Goal: Task Accomplishment & Management: Manage account settings

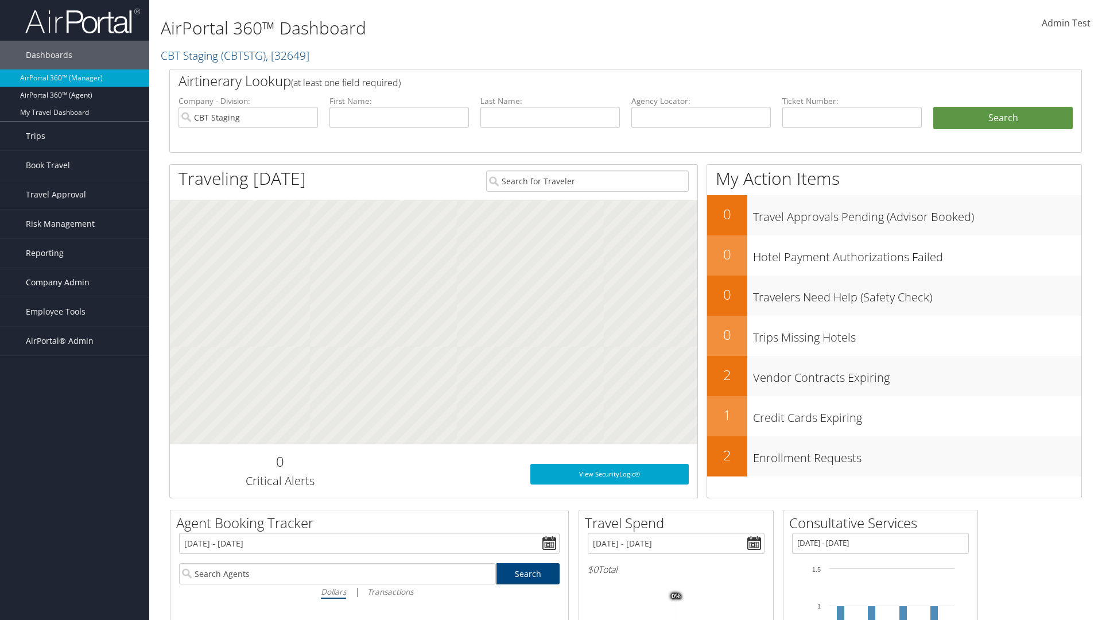
click at [75, 283] on span "Company Admin" at bounding box center [58, 282] width 64 height 29
click at [75, 426] on link "Travel Policy" at bounding box center [74, 425] width 149 height 17
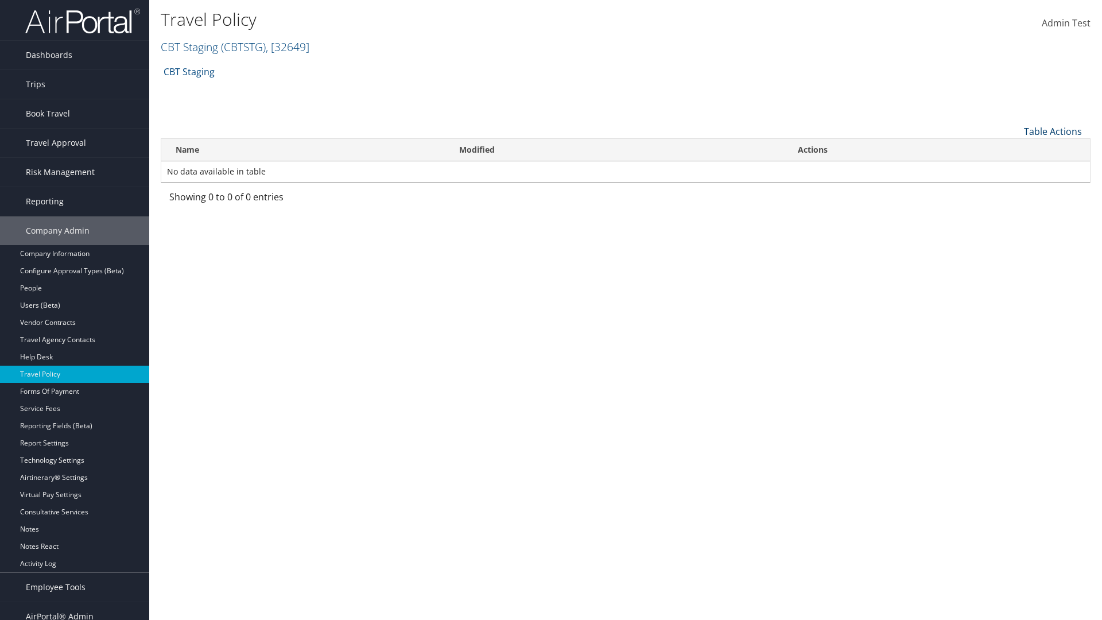
click at [1053, 131] on link "Table Actions" at bounding box center [1053, 131] width 58 height 13
click at [1015, 149] on link "Add New Policy" at bounding box center [1014, 150] width 151 height 20
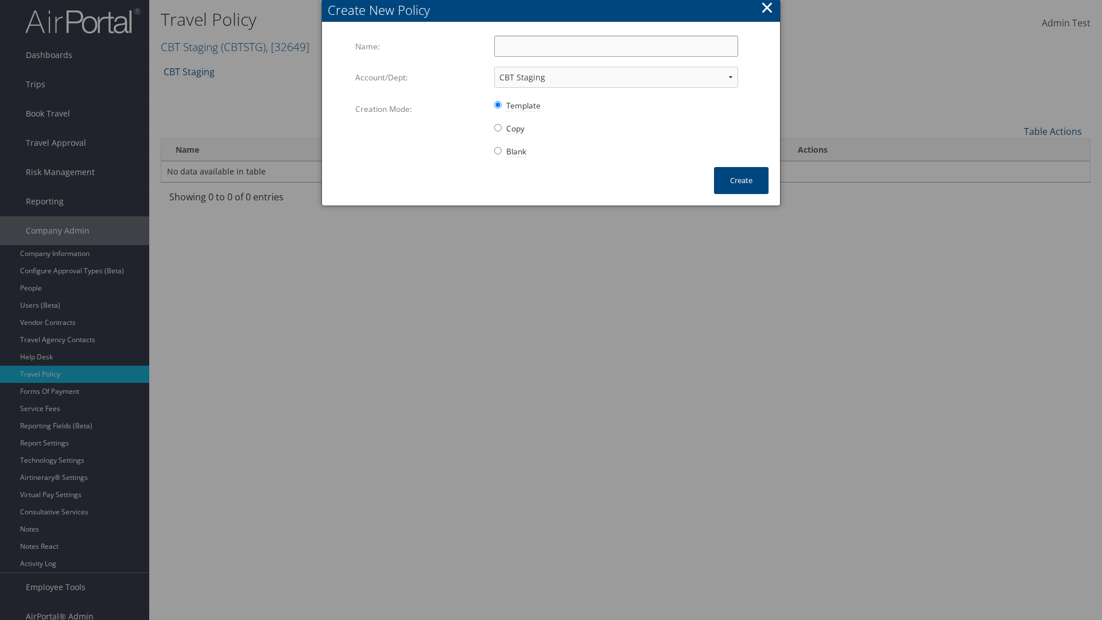
click at [616, 46] on input "Name:" at bounding box center [616, 46] width 244 height 21
type input "Auto Policy for 1479"
click at [741, 180] on button "Create" at bounding box center [741, 180] width 55 height 27
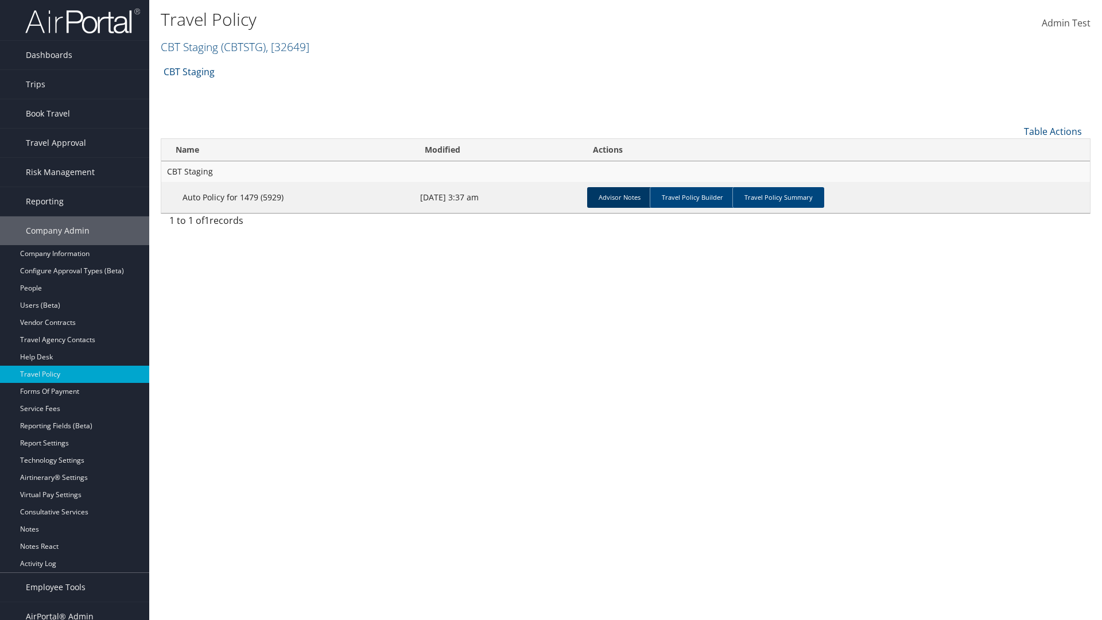
click at [620, 197] on link "Advisor Notes" at bounding box center [619, 197] width 65 height 21
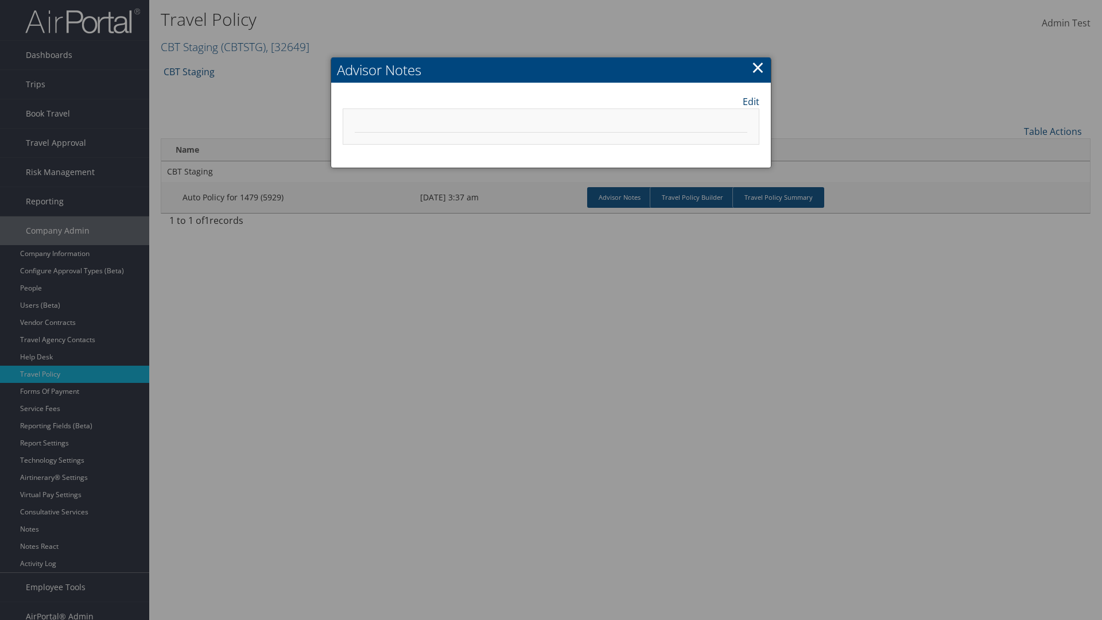
click at [751, 101] on link "Edit" at bounding box center [751, 102] width 17 height 14
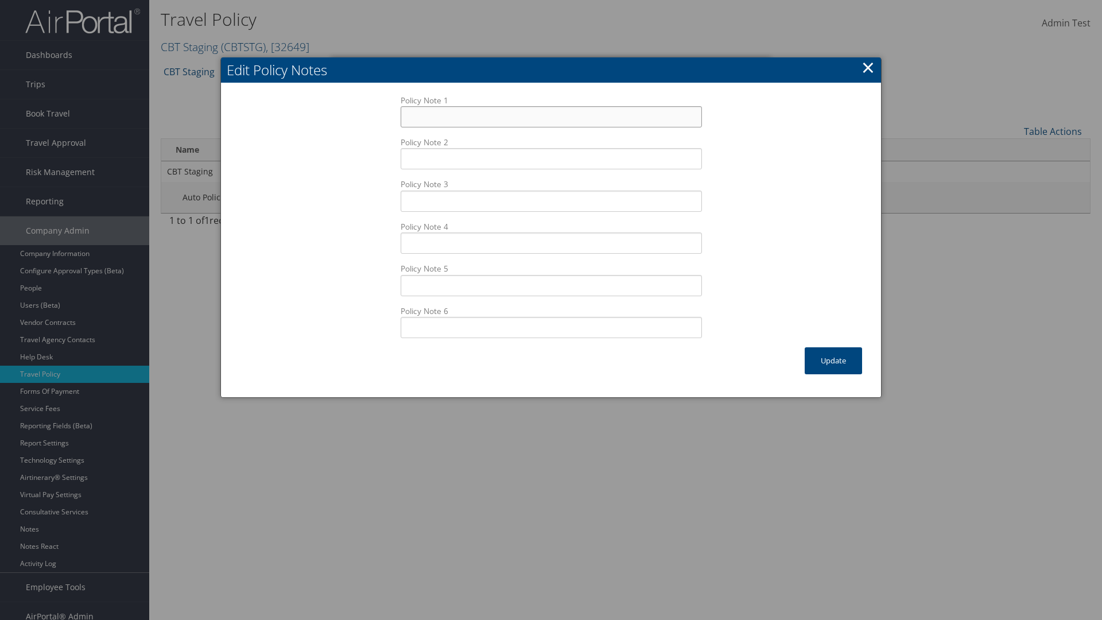
click at [551, 117] on input "Policy Note 1" at bounding box center [551, 116] width 301 height 21
type input "Auto Sample Text"
click at [834, 361] on button "Update" at bounding box center [833, 360] width 57 height 27
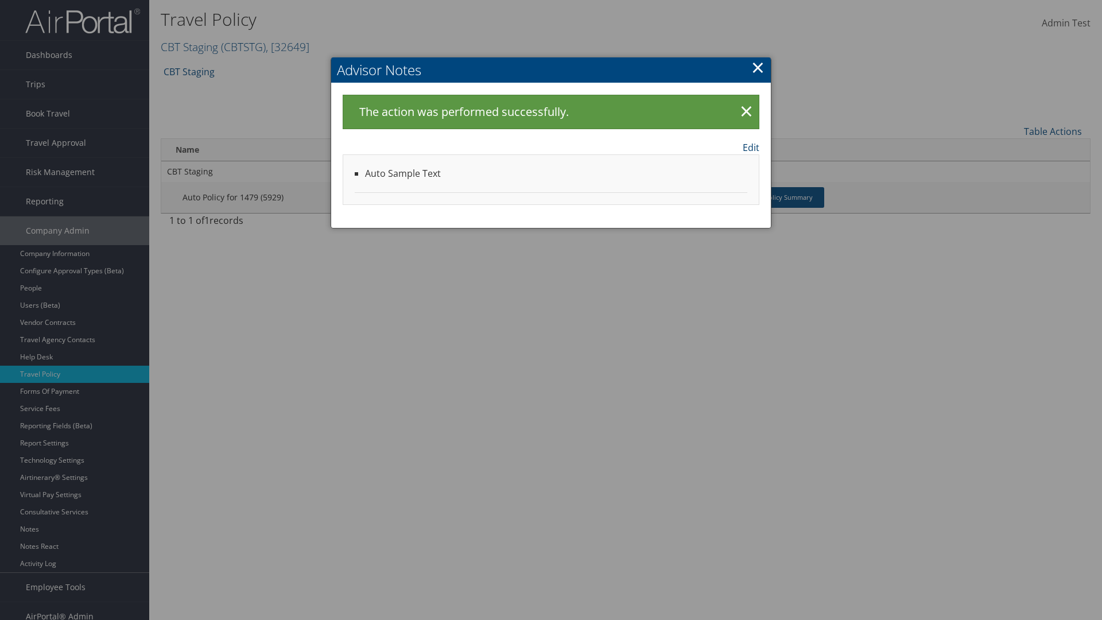
click at [751, 147] on link "Edit" at bounding box center [751, 148] width 17 height 14
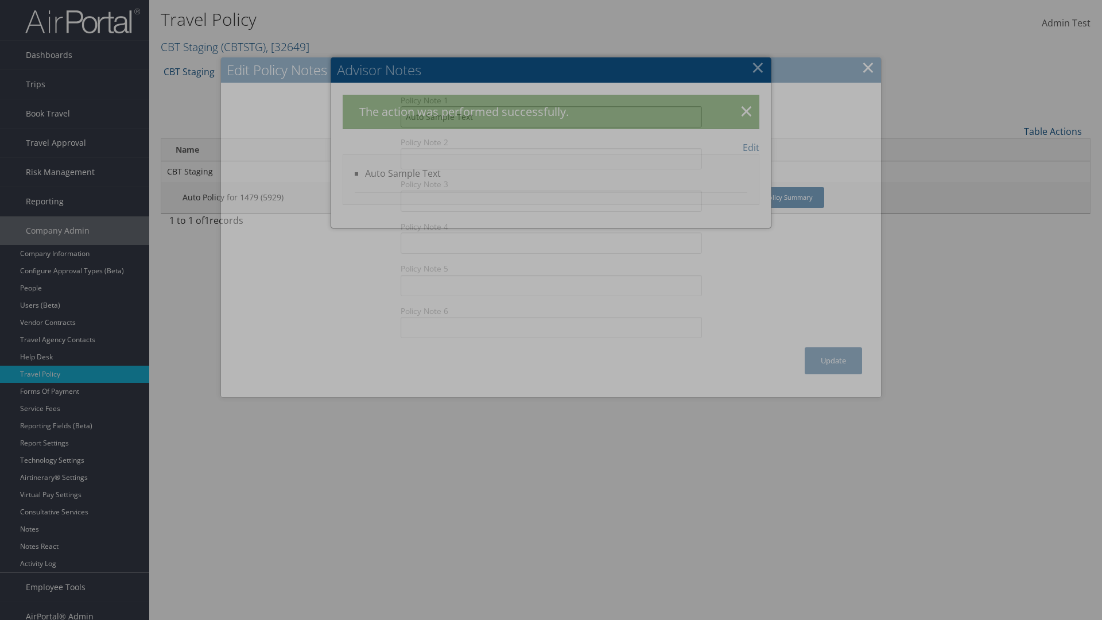
click at [551, 117] on input "Auto Sample Text" at bounding box center [551, 116] width 301 height 21
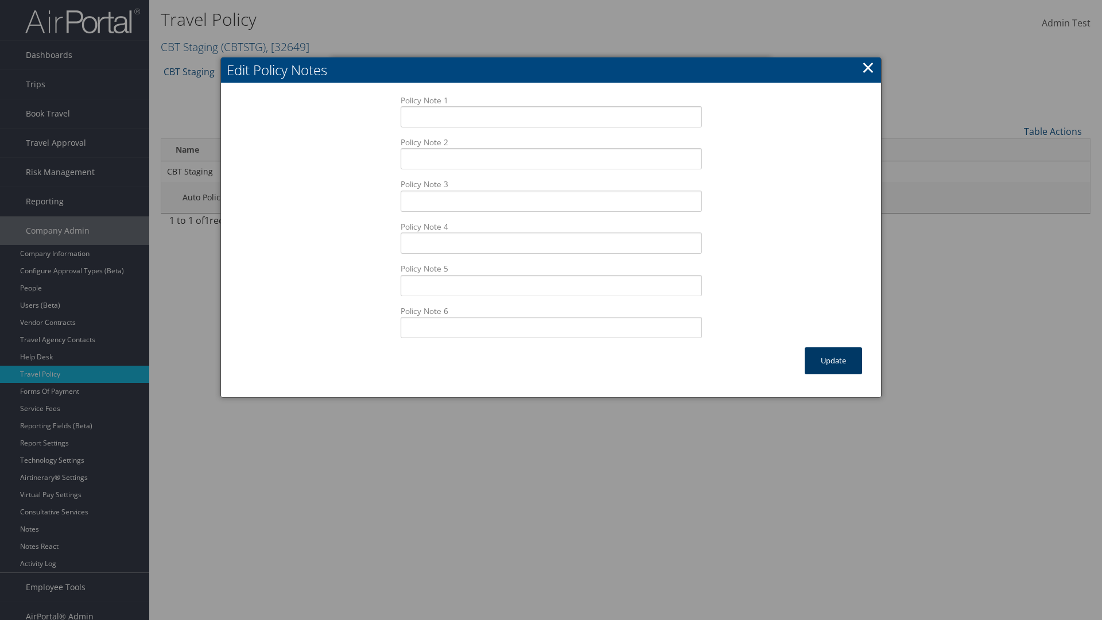
click at [834, 361] on button "Update" at bounding box center [833, 360] width 57 height 27
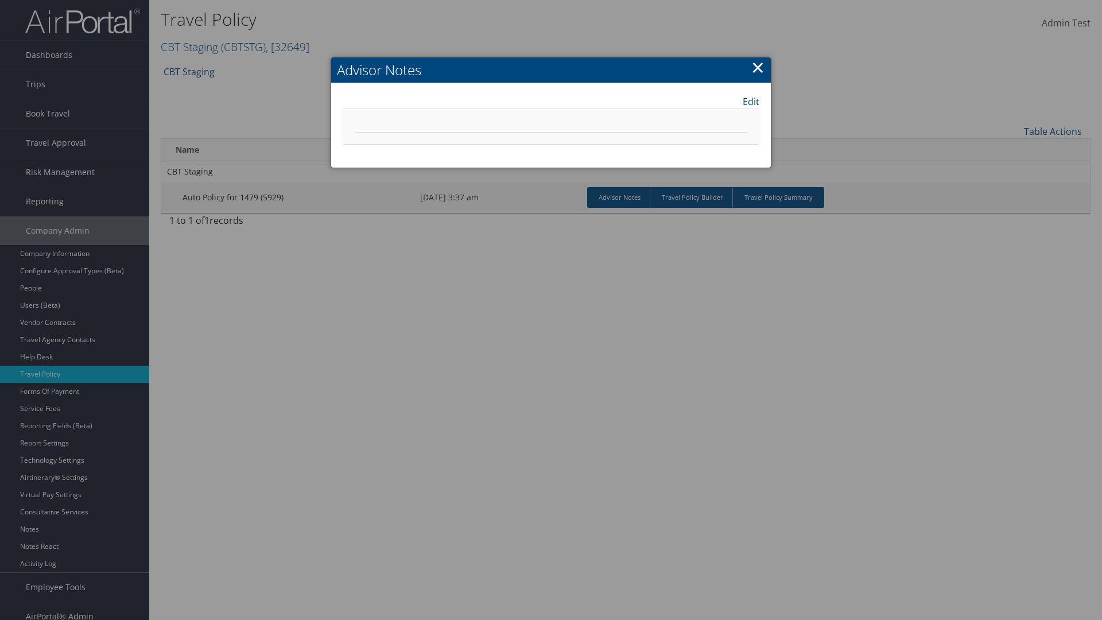
click at [758, 67] on link "×" at bounding box center [758, 67] width 13 height 23
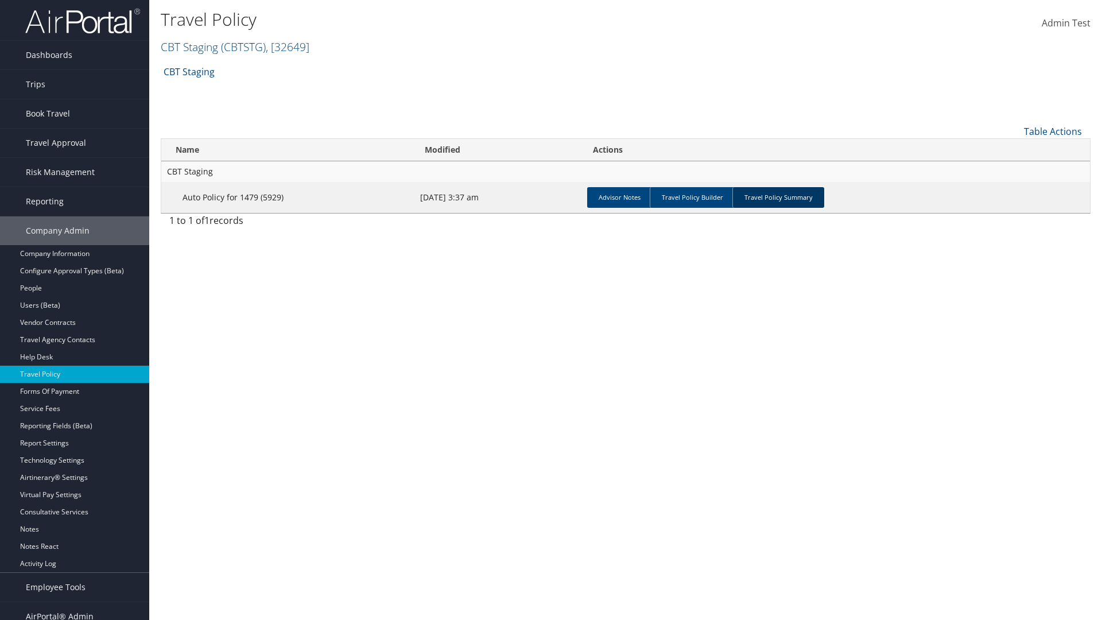
click at [779, 197] on link "Travel Policy Summary" at bounding box center [779, 197] width 92 height 21
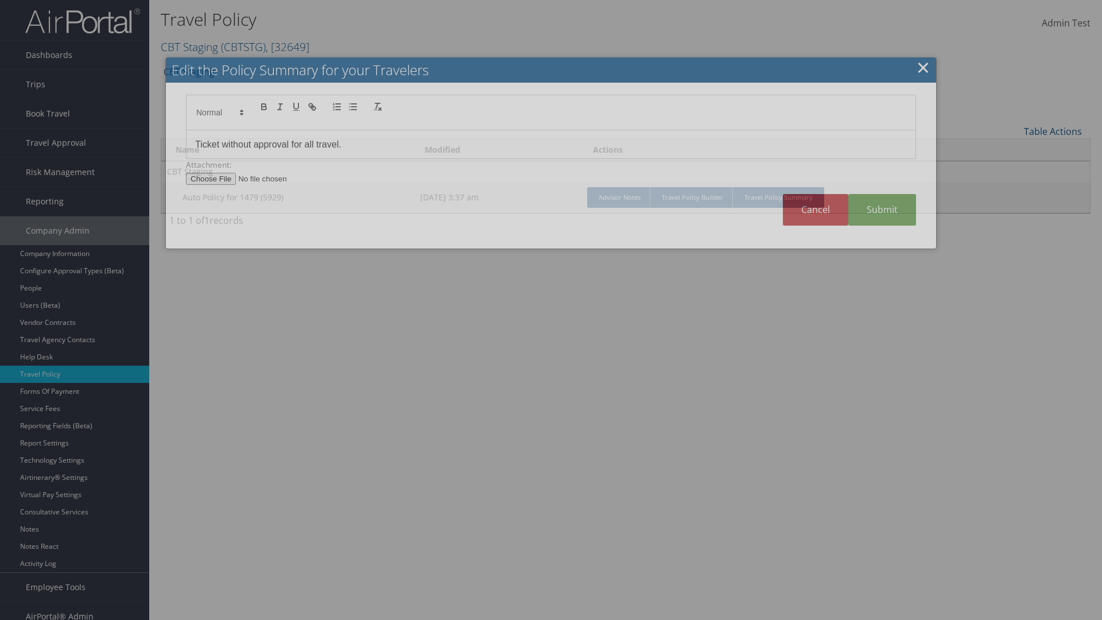
click at [551, 144] on p "Ticket without approval for all travel." at bounding box center [551, 144] width 712 height 15
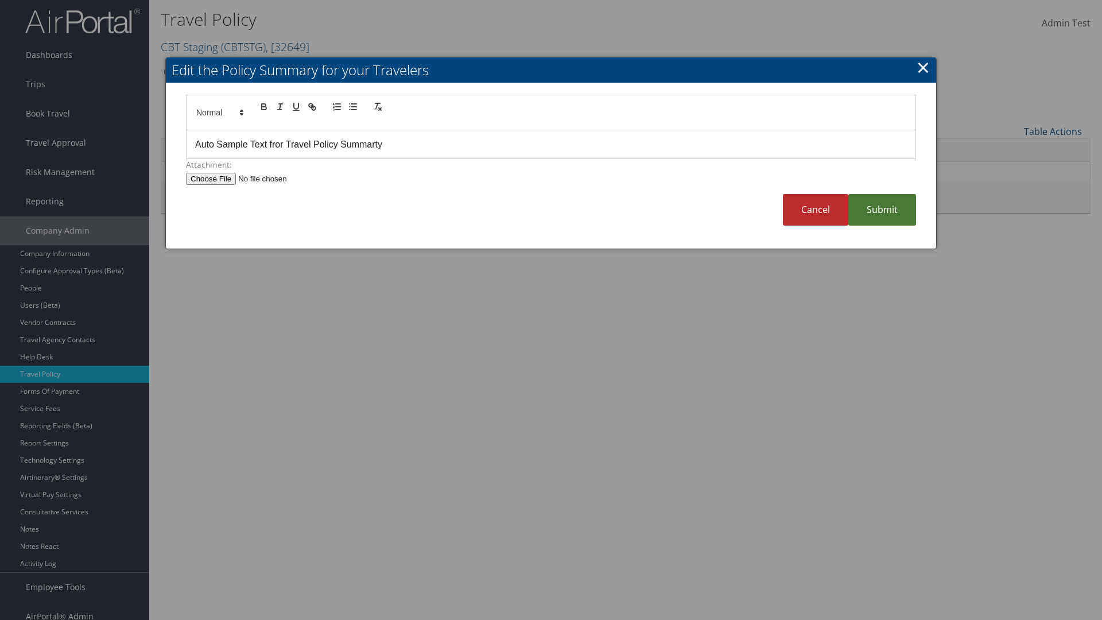
click at [883, 210] on link "Submit" at bounding box center [883, 210] width 68 height 32
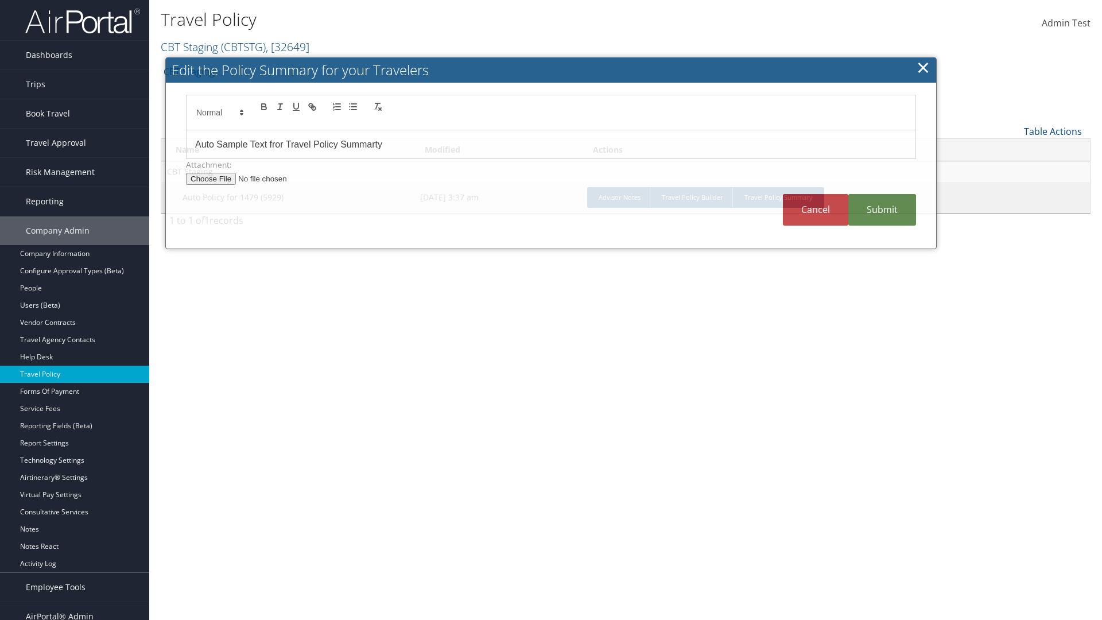
scroll to position [11, 0]
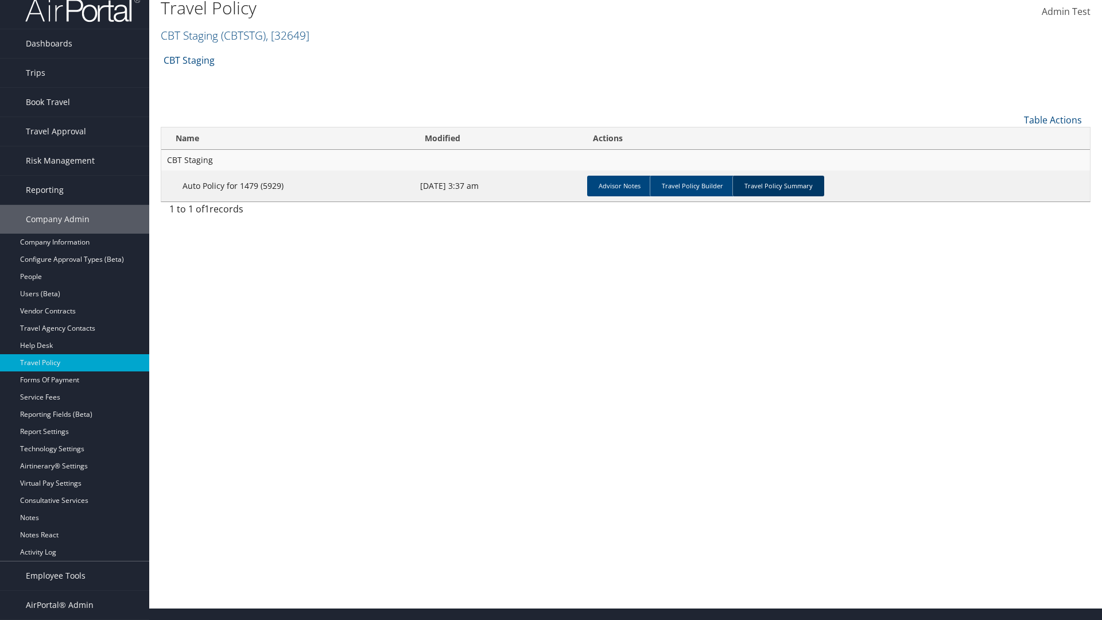
click at [779, 185] on link "Travel Policy Summary" at bounding box center [779, 186] width 92 height 21
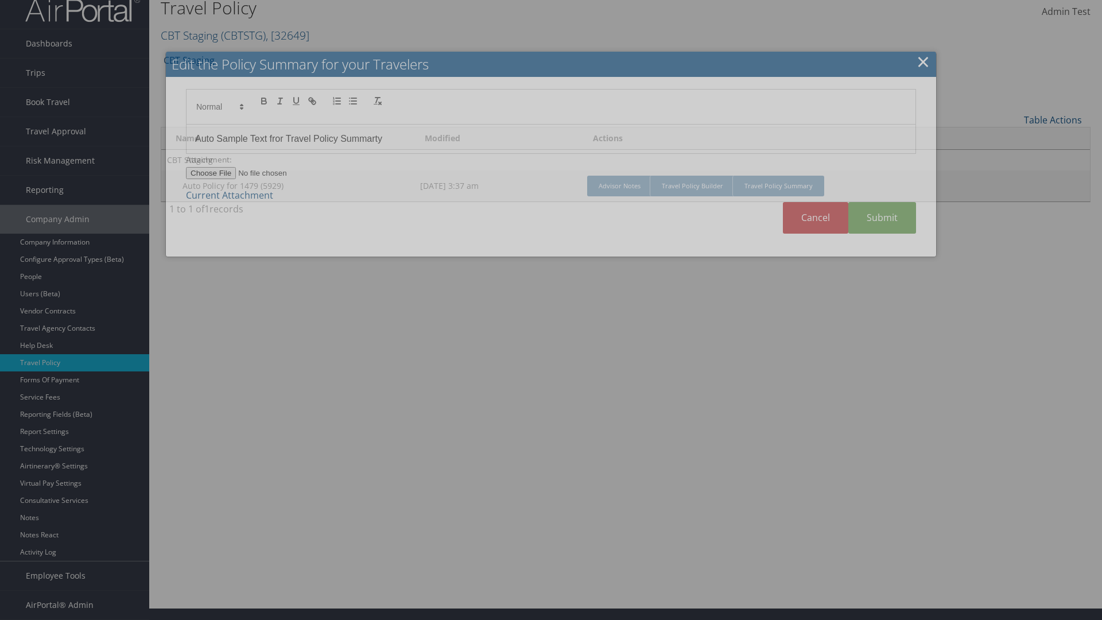
click at [551, 144] on p "Auto Sample Text fror Travel Policy Summarty" at bounding box center [551, 138] width 712 height 15
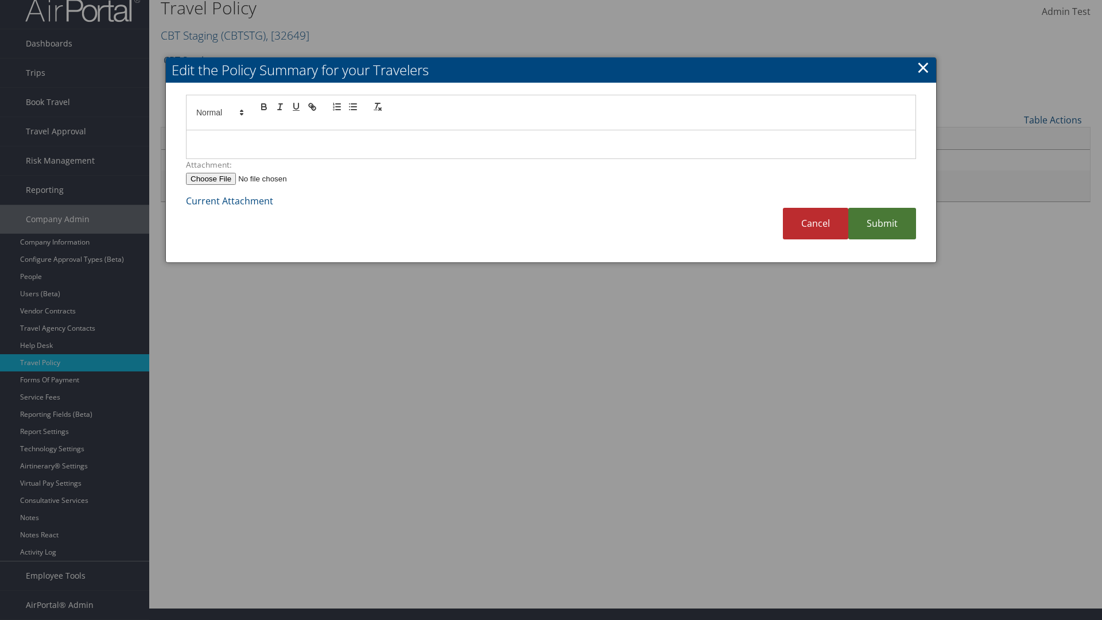
click at [883, 223] on link "Submit" at bounding box center [883, 224] width 68 height 32
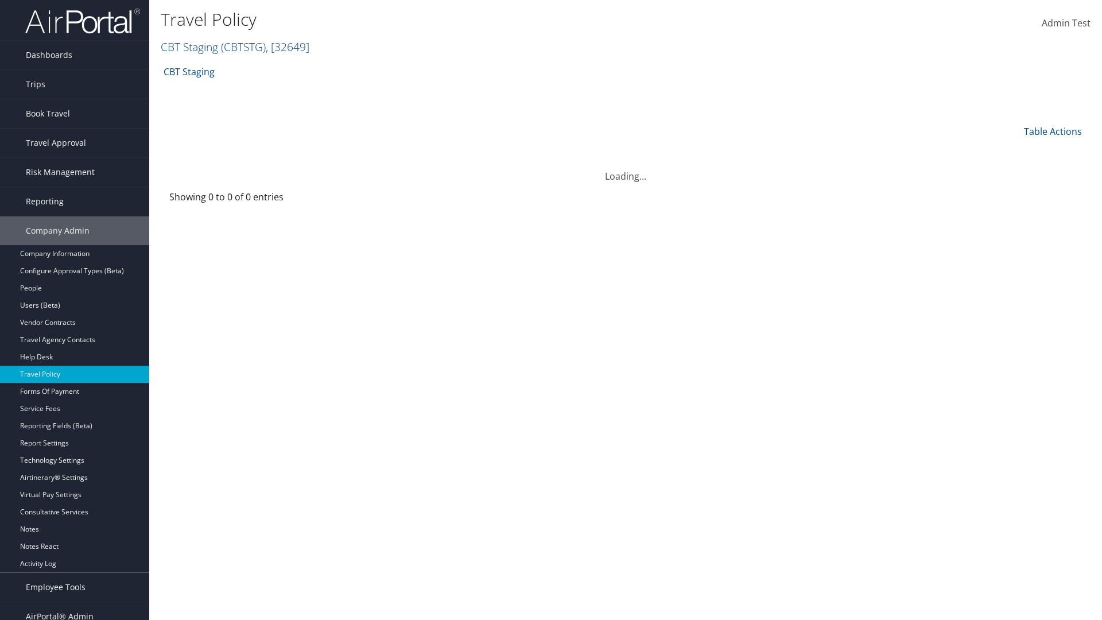
scroll to position [11, 0]
